Goal: Transaction & Acquisition: Purchase product/service

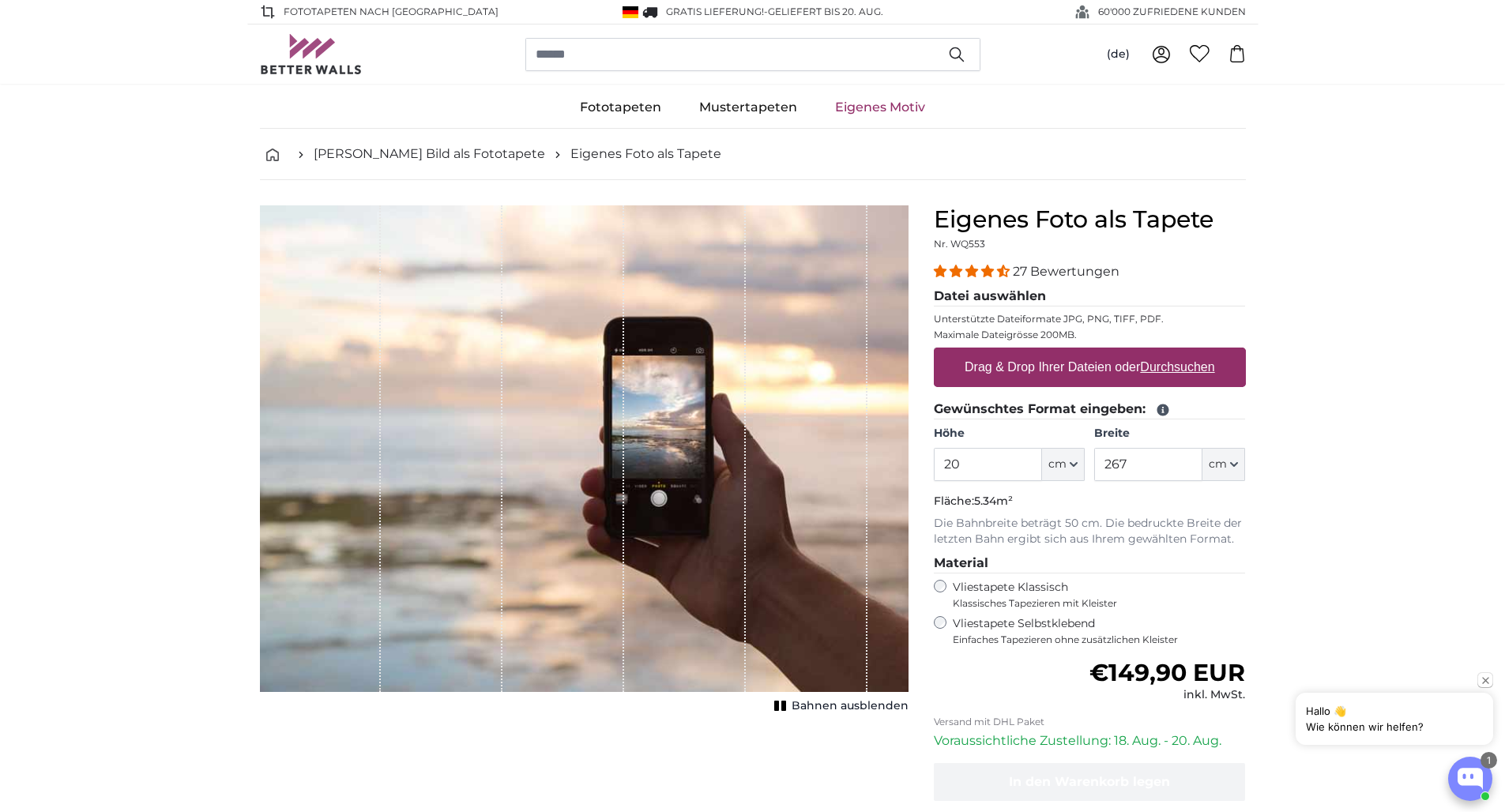
type input "2"
type input "240"
type input "60"
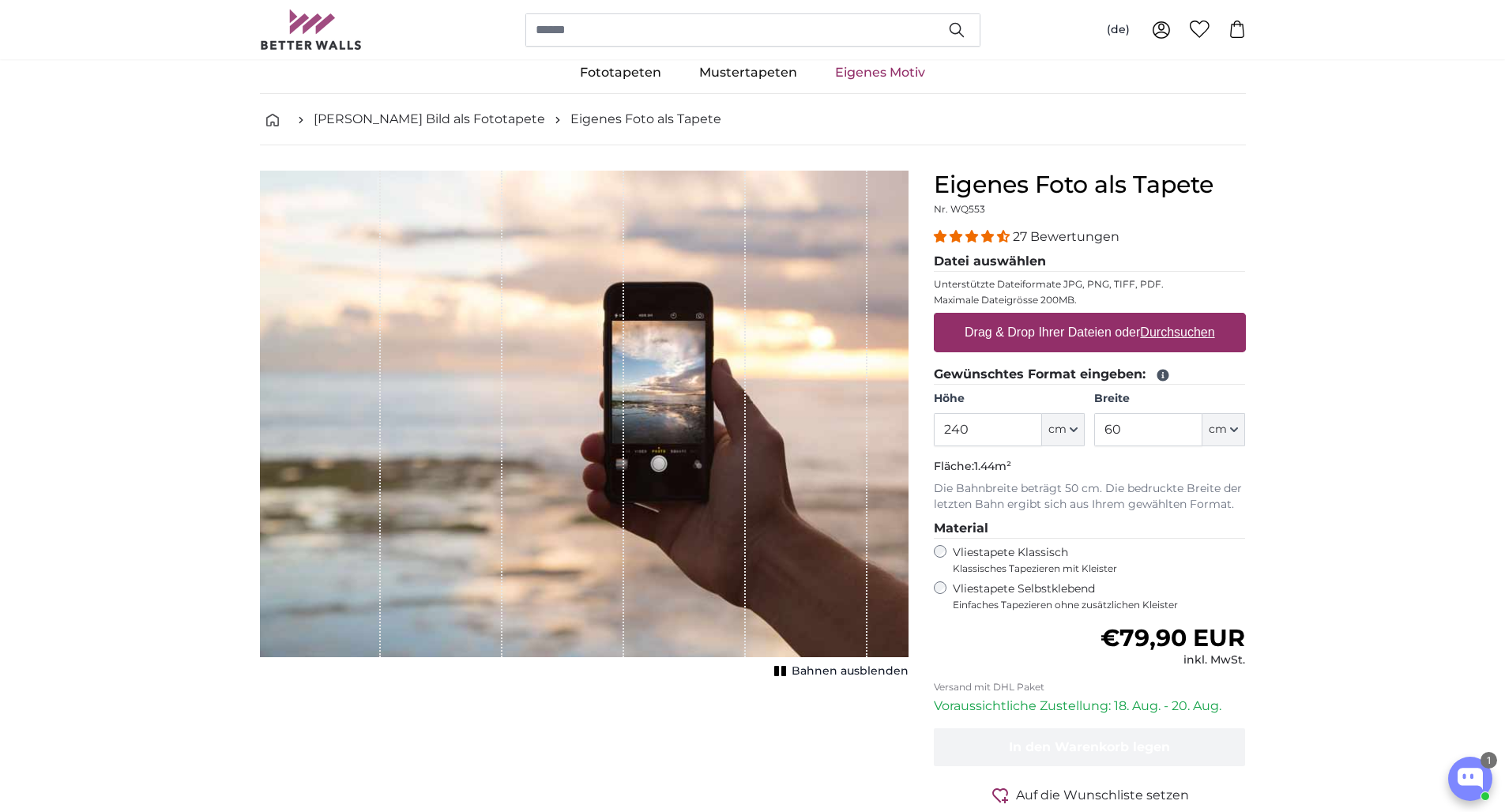
click at [805, 675] on span "Bahnen ausblenden" at bounding box center [849, 671] width 117 height 16
click at [805, 675] on span "Bahnen einblenden" at bounding box center [850, 671] width 116 height 16
click at [805, 675] on span "Bahnen ausblenden" at bounding box center [849, 671] width 117 height 16
click at [1074, 336] on label "Drag & Drop Ihrer Dateien oder Durchsuchen" at bounding box center [1090, 332] width 263 height 32
click at [1074, 317] on input "Drag & Drop Ihrer Dateien oder Durchsuchen" at bounding box center [1090, 314] width 312 height 5
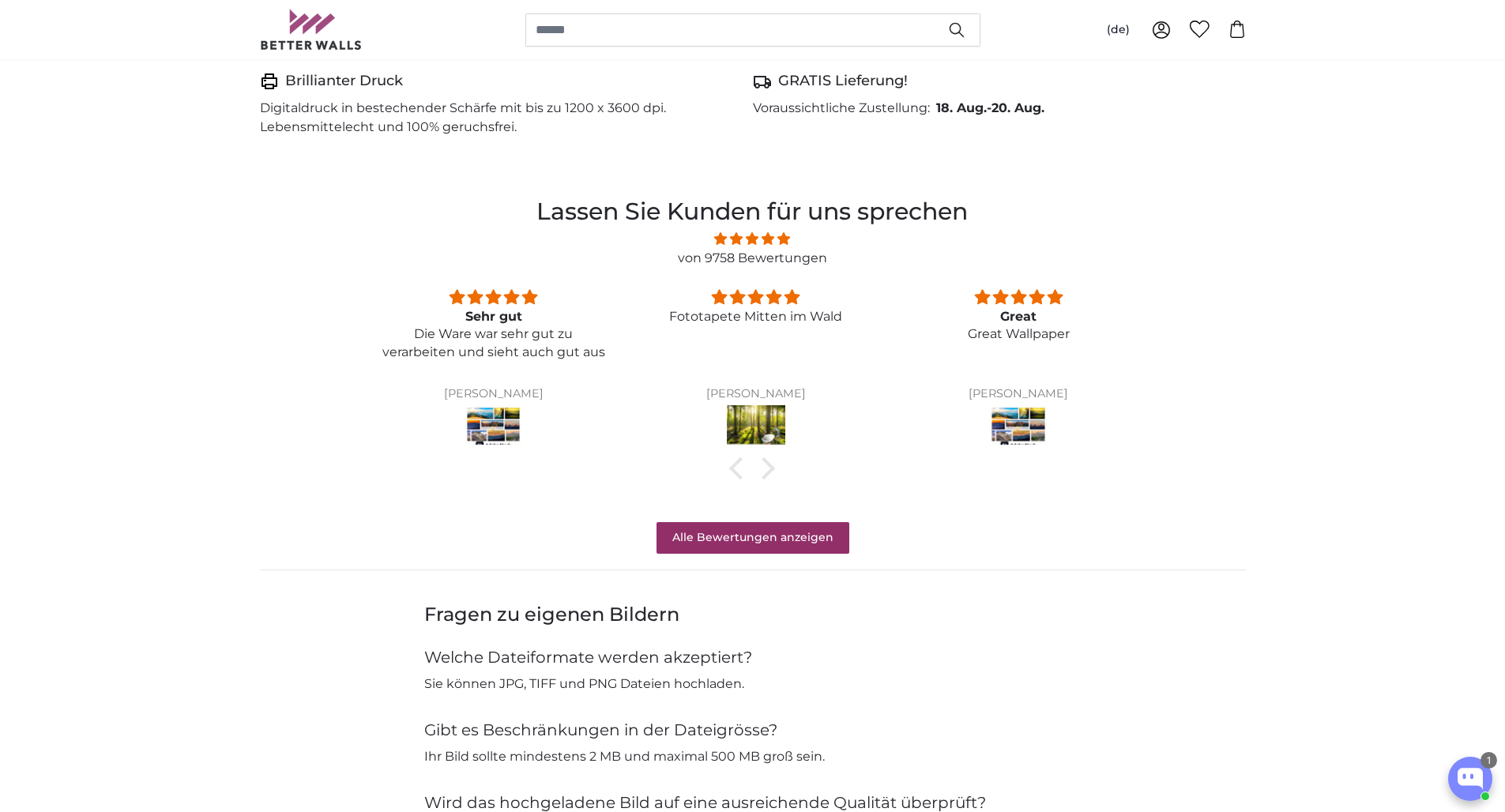
scroll to position [0, 0]
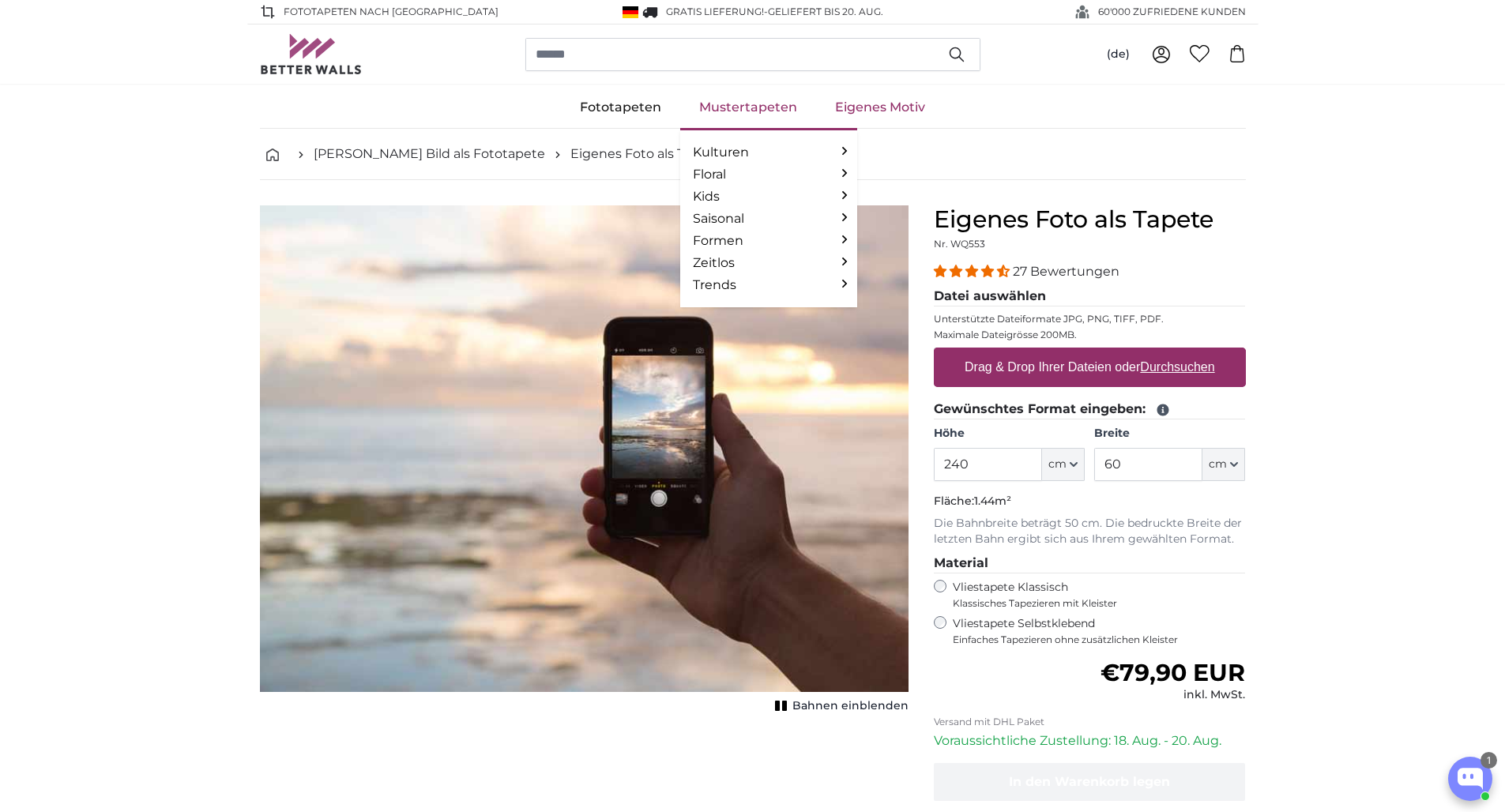
click at [717, 106] on link "Mustertapeten" at bounding box center [749, 107] width 136 height 41
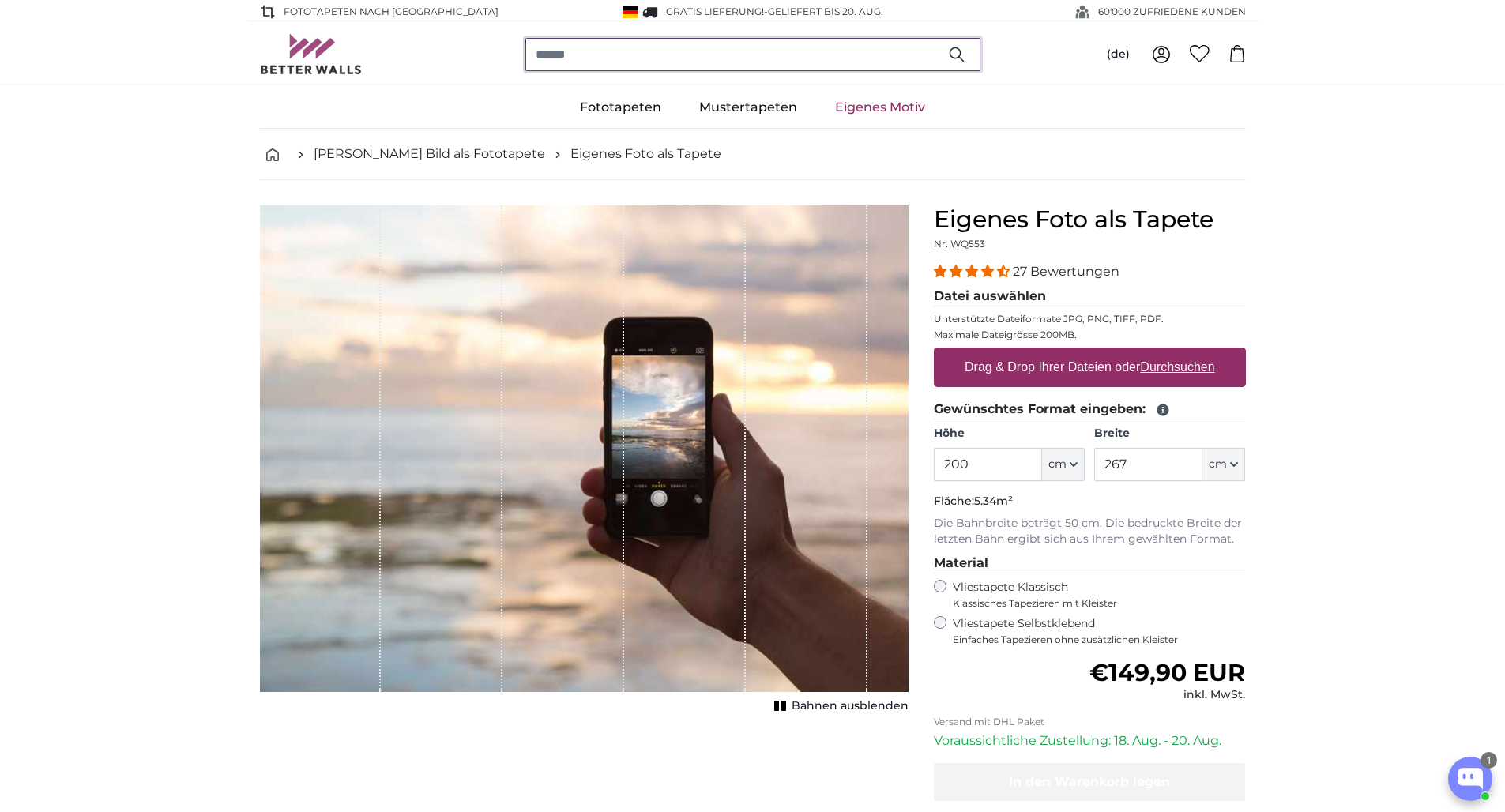
click at [614, 55] on input "search" at bounding box center [752, 54] width 455 height 33
